Goal: Task Accomplishment & Management: Use online tool/utility

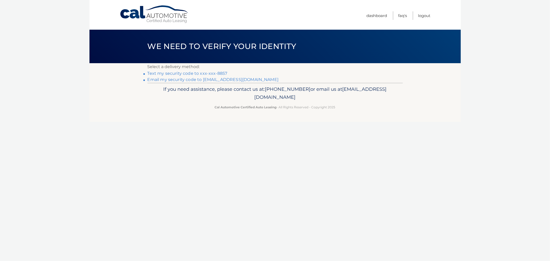
click at [184, 74] on link "Text my security code to xxx-xxx-8857" at bounding box center [188, 73] width 80 height 5
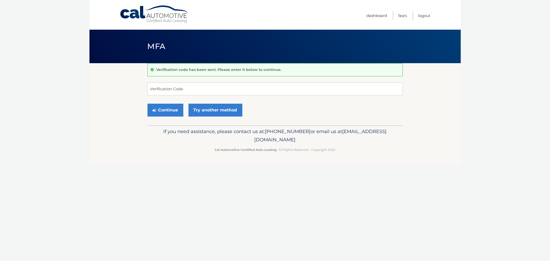
click at [192, 82] on div "Verification code has been sent. Please enter it below to continue. Verificatio…" at bounding box center [275, 94] width 255 height 62
click at [190, 94] on input "Verification Code" at bounding box center [275, 89] width 255 height 13
type input "238466"
click at [148, 104] on button "Continue" at bounding box center [166, 110] width 36 height 13
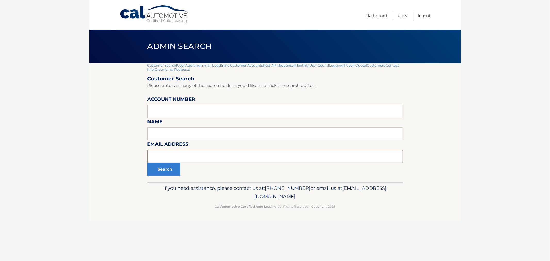
click at [187, 163] on form "Customer Search Please enter as many of the search fields as you'd like and cli…" at bounding box center [275, 126] width 255 height 100
type input "caraski"
click at [148, 163] on button "Search" at bounding box center [164, 169] width 33 height 13
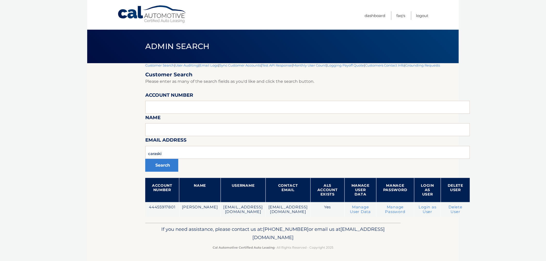
click at [163, 63] on header "Admin Search" at bounding box center [272, 47] width 255 height 34
click at [160, 65] on link "Customer Search" at bounding box center [159, 65] width 29 height 4
